Goal: Use online tool/utility: Use online tool/utility

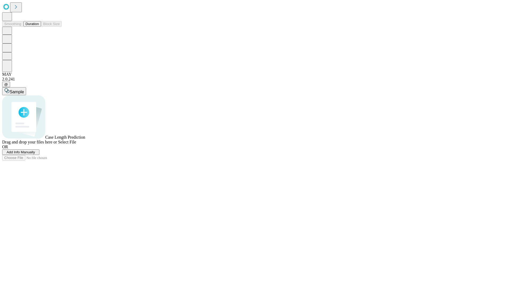
click at [39, 27] on button "Duration" at bounding box center [32, 24] width 18 height 6
click at [24, 89] on span "Sample" at bounding box center [17, 91] width 14 height 5
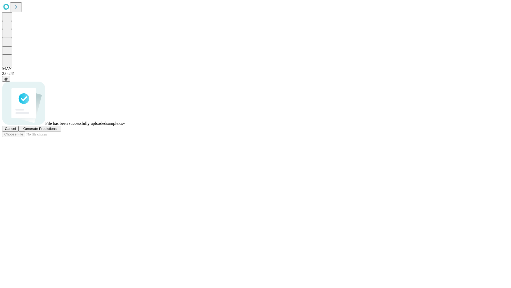
click at [56, 130] on span "Generate Predictions" at bounding box center [39, 128] width 33 height 4
